Goal: Information Seeking & Learning: Learn about a topic

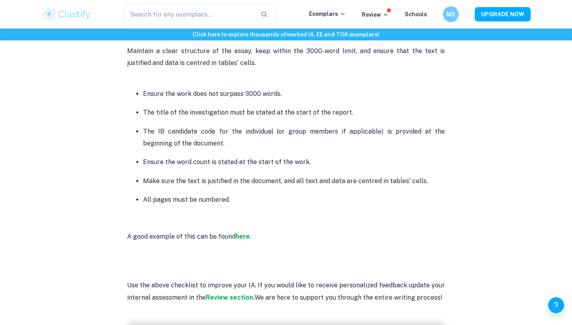
scroll to position [1932, 0]
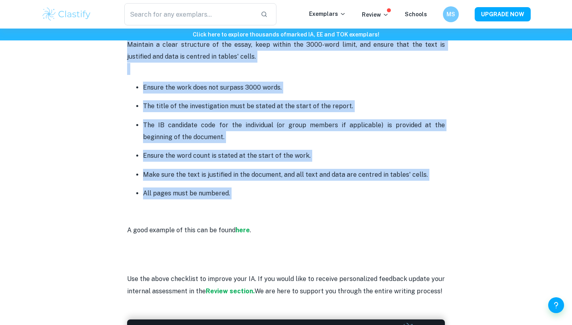
drag, startPoint x: 115, startPoint y: 208, endPoint x: 234, endPoint y: 185, distance: 120.9
copy div "Criterion A: Research Design - 6 points First, you must identify the topic and …"
click at [329, 124] on p "The IB candidate code for the individual (or group members if applicable) is pr…" at bounding box center [294, 131] width 302 height 24
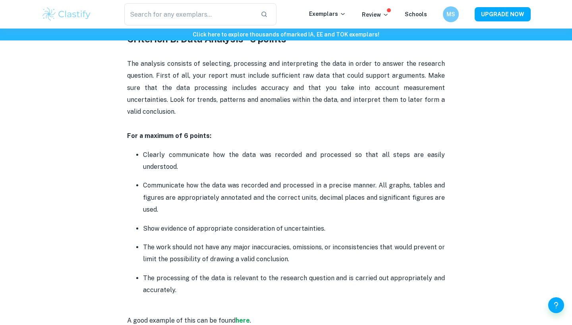
scroll to position [870, 0]
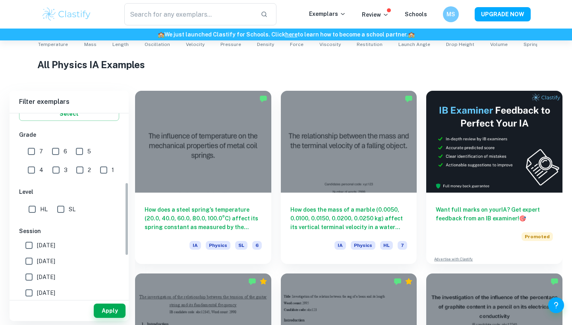
scroll to position [172, 0]
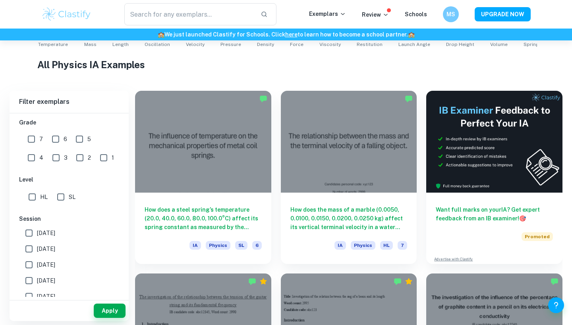
click at [31, 130] on div "7" at bounding box center [37, 138] width 24 height 18
click at [31, 136] on input "7" at bounding box center [31, 139] width 16 height 16
checkbox input "true"
click at [104, 308] on button "Apply" at bounding box center [110, 311] width 32 height 14
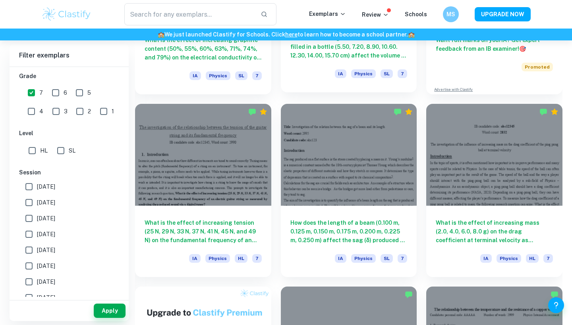
scroll to position [368, 0]
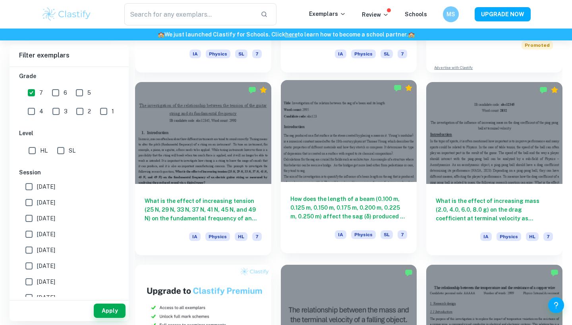
click at [327, 214] on h6 "How does the length of a beam (0.100 m, 0.125 m, 0.150 m, 0.175 m, 0.200 m, 0.2…" at bounding box center [348, 208] width 117 height 26
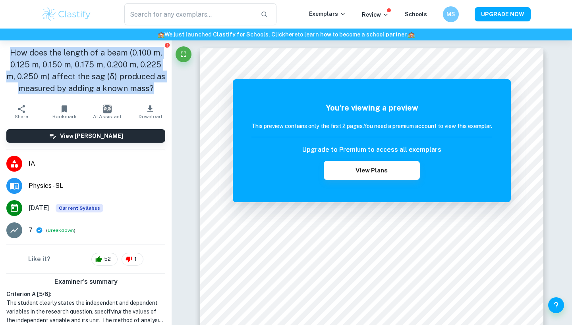
drag, startPoint x: 154, startPoint y: 90, endPoint x: 2, endPoint y: 54, distance: 156.3
click at [2, 54] on div "How does the length of a beam (0.100 m, 0.125 m, 0.150 m, 0.175 m, 0.200 m, 0.2…" at bounding box center [85, 70] width 171 height 60
copy h1 "How does the length of a beam (0.100 m, 0.125 m, 0.150 m, 0.175 m, 0.200 m, 0.2…"
